Goal: Navigation & Orientation: Go to known website

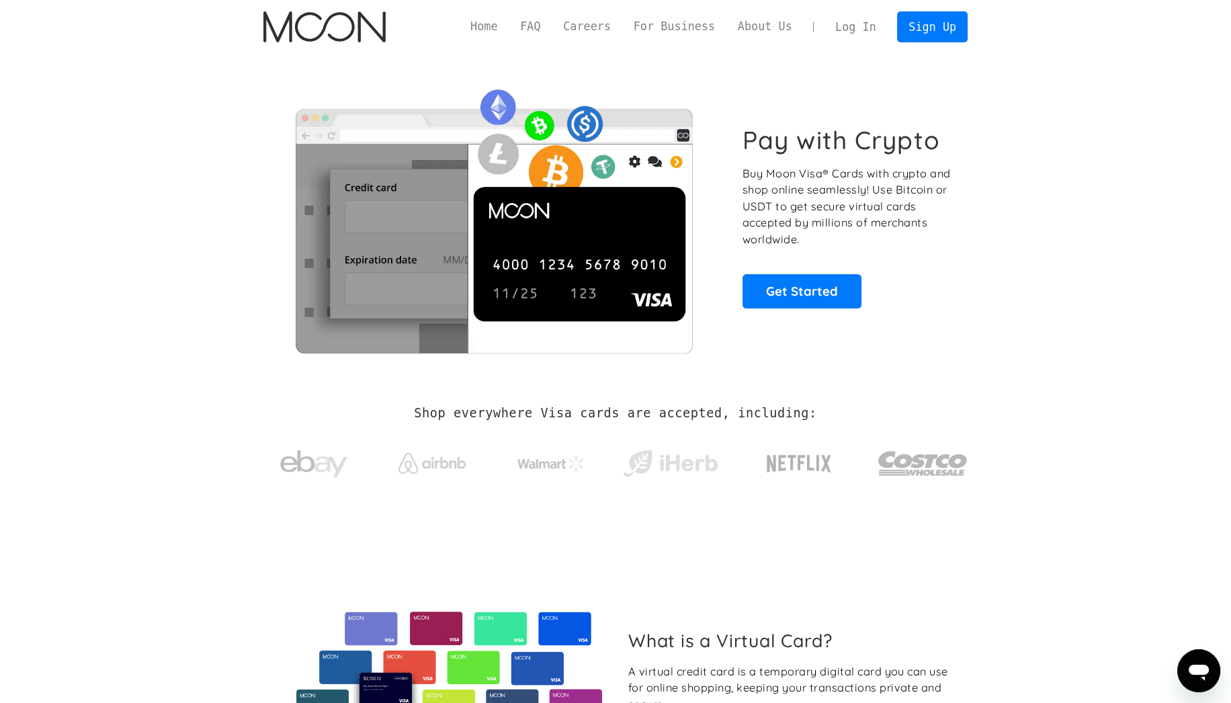
click at [863, 28] on link "Log In" at bounding box center [855, 27] width 63 height 30
